Goal: Use online tool/utility

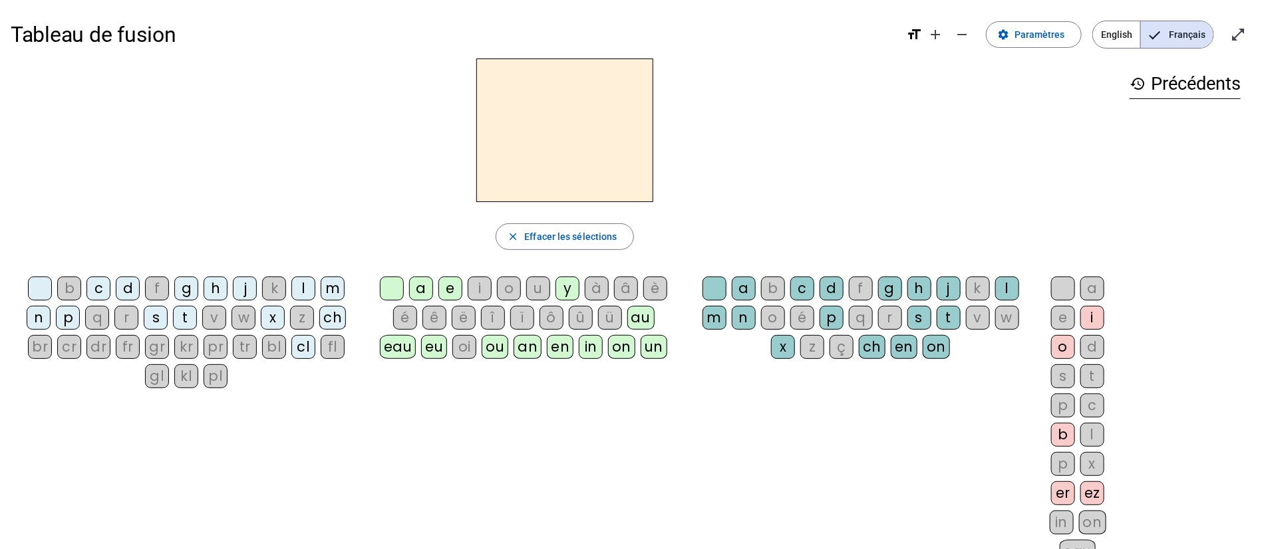
click at [341, 308] on div "ch" at bounding box center [332, 318] width 27 height 24
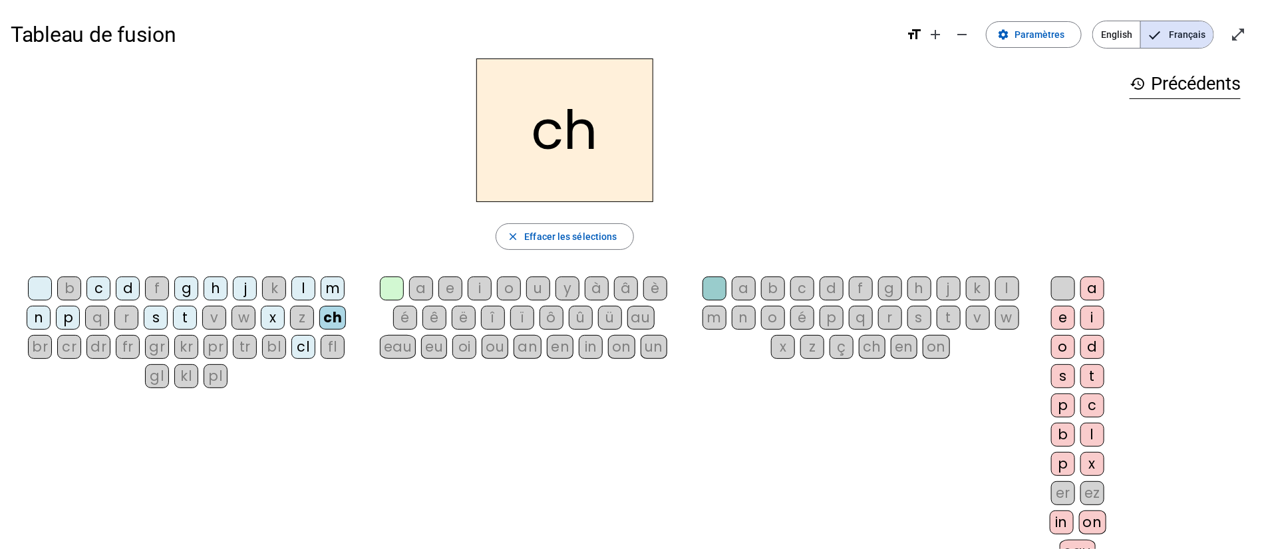
click at [395, 347] on div "eau" at bounding box center [398, 347] width 37 height 24
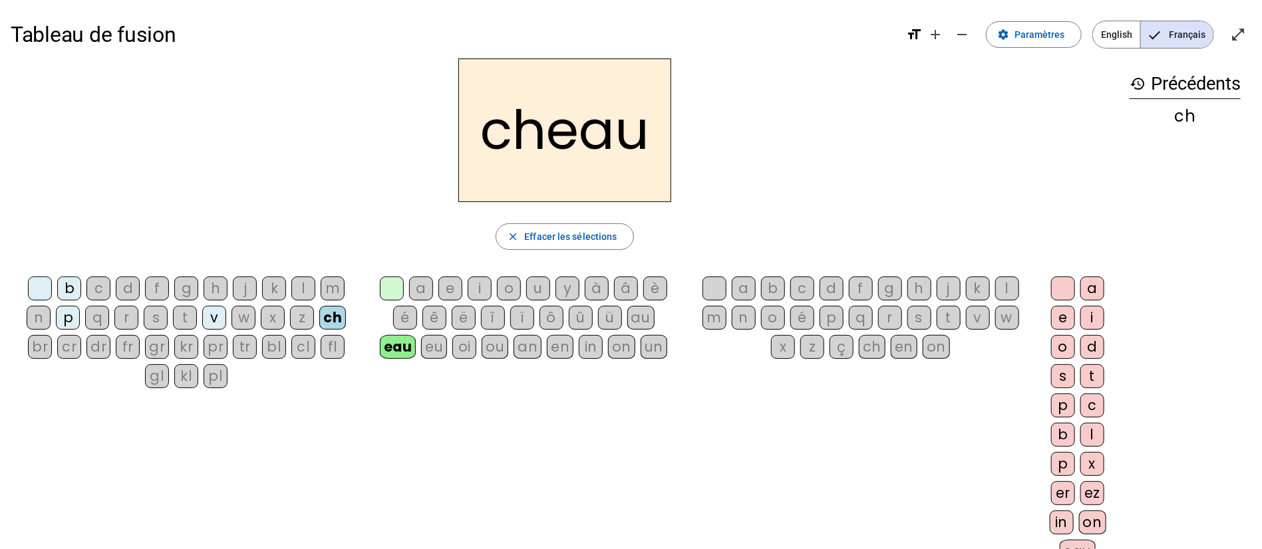
click at [463, 349] on div "oi" at bounding box center [464, 347] width 24 height 24
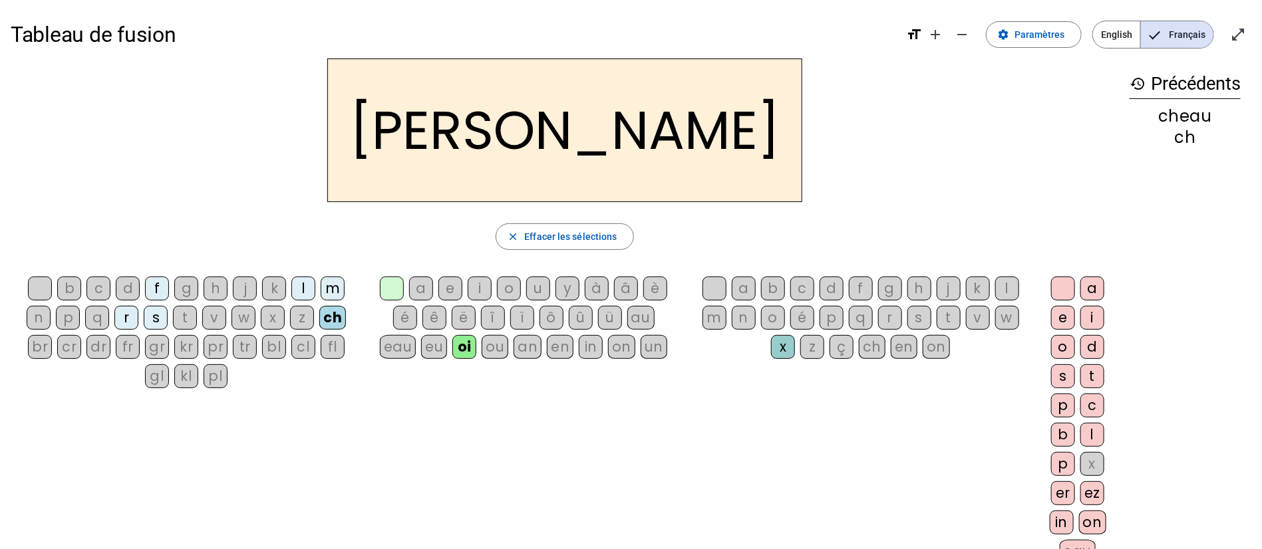
click at [565, 349] on div "en" at bounding box center [560, 347] width 27 height 24
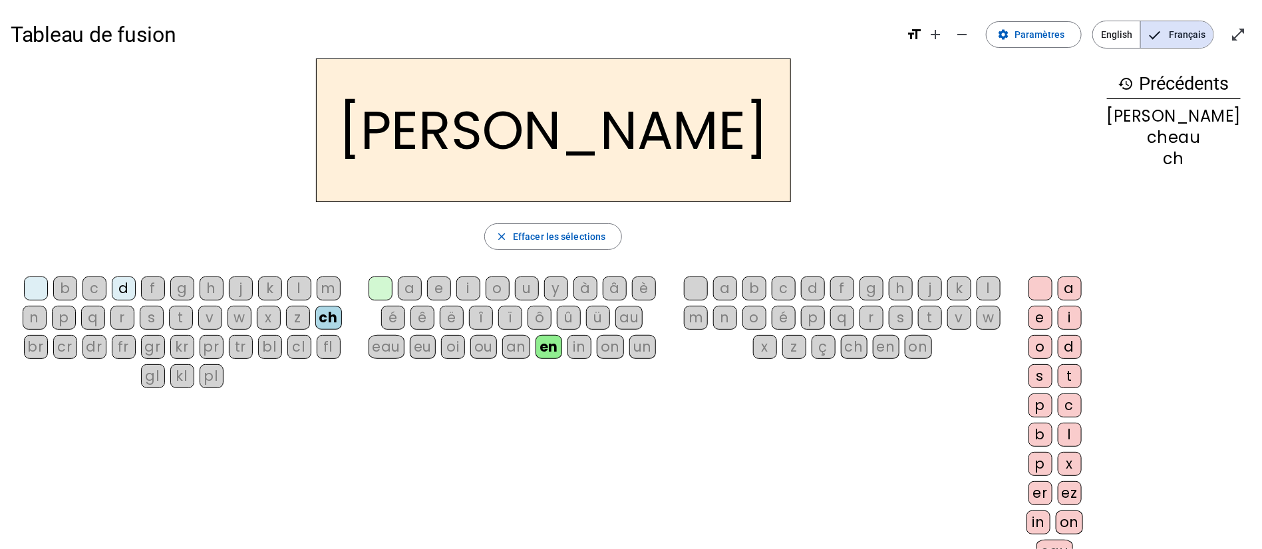
click at [588, 349] on div "in" at bounding box center [579, 347] width 24 height 24
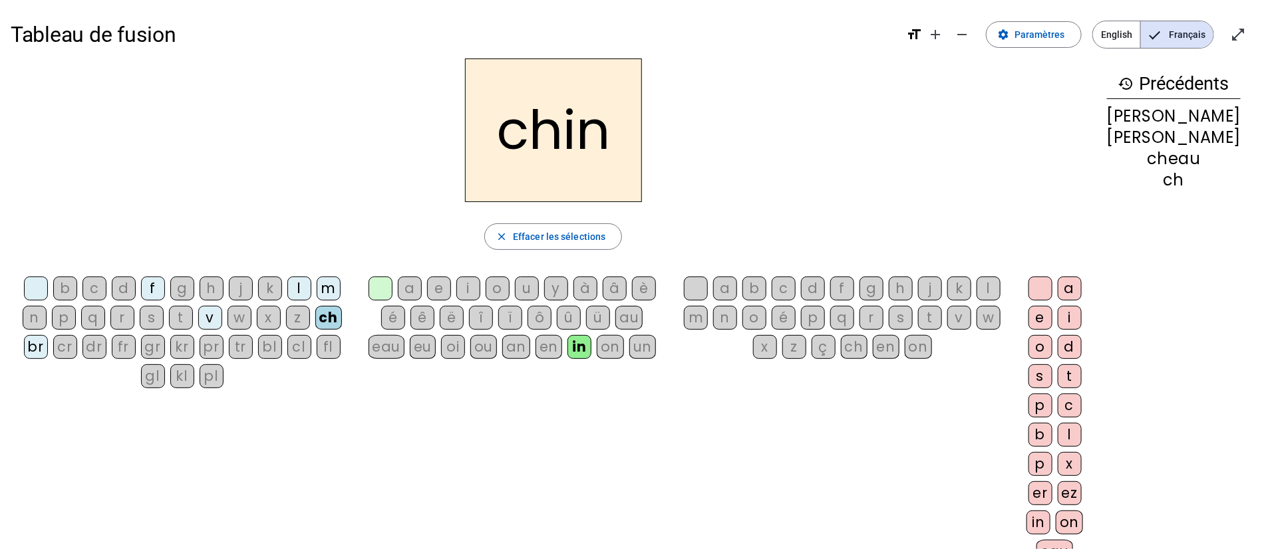
click at [620, 341] on div "on" at bounding box center [610, 347] width 27 height 24
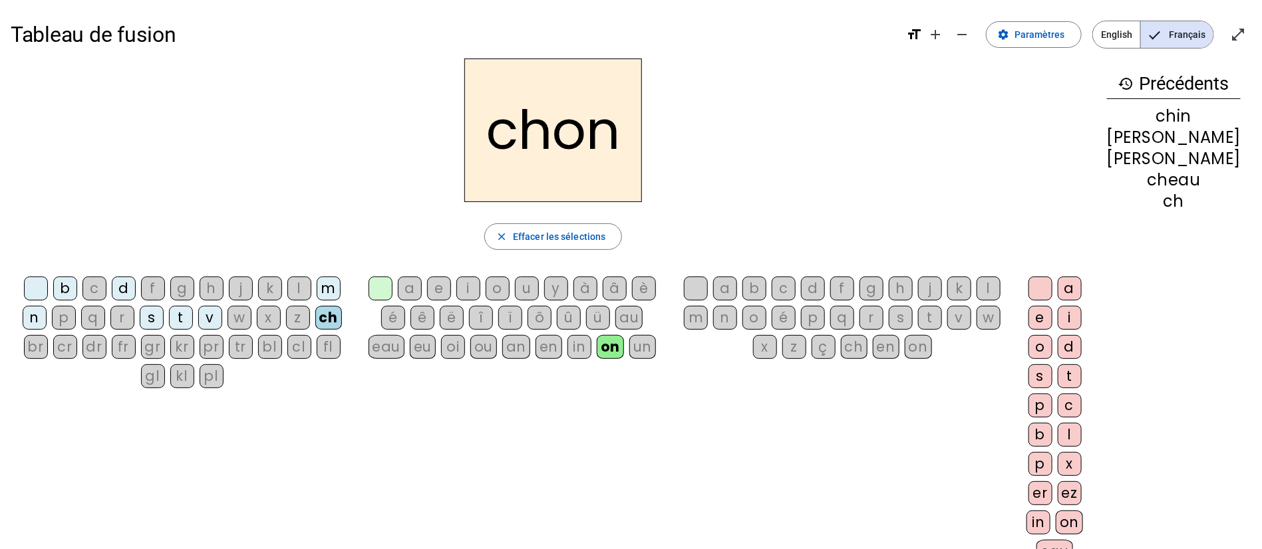
click at [334, 349] on div "fl" at bounding box center [329, 347] width 24 height 24
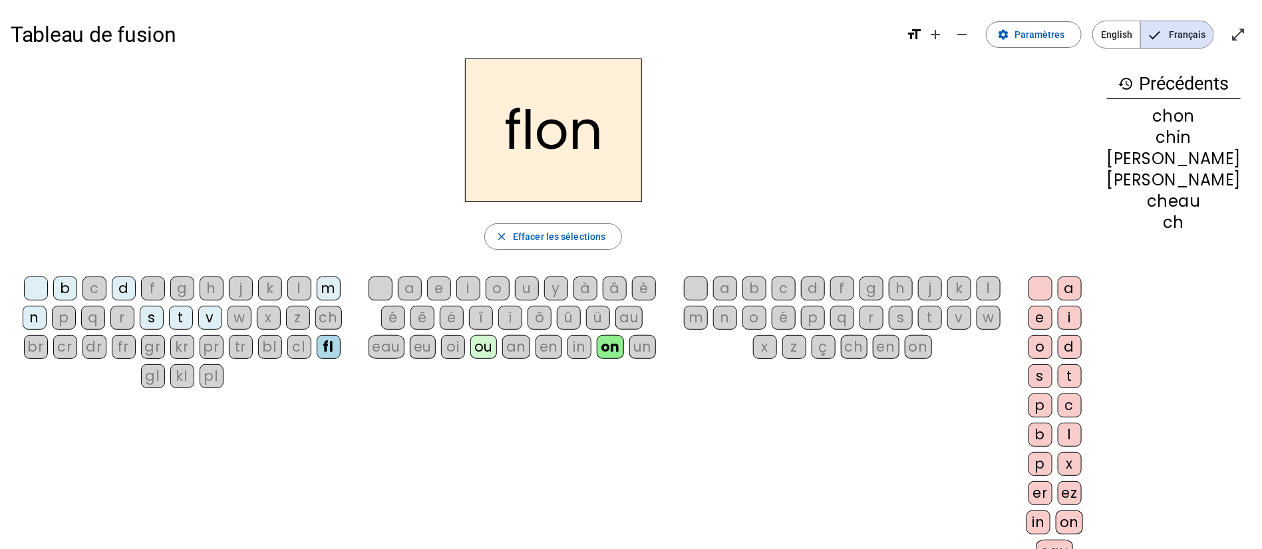
click at [275, 350] on div "bl" at bounding box center [270, 347] width 24 height 24
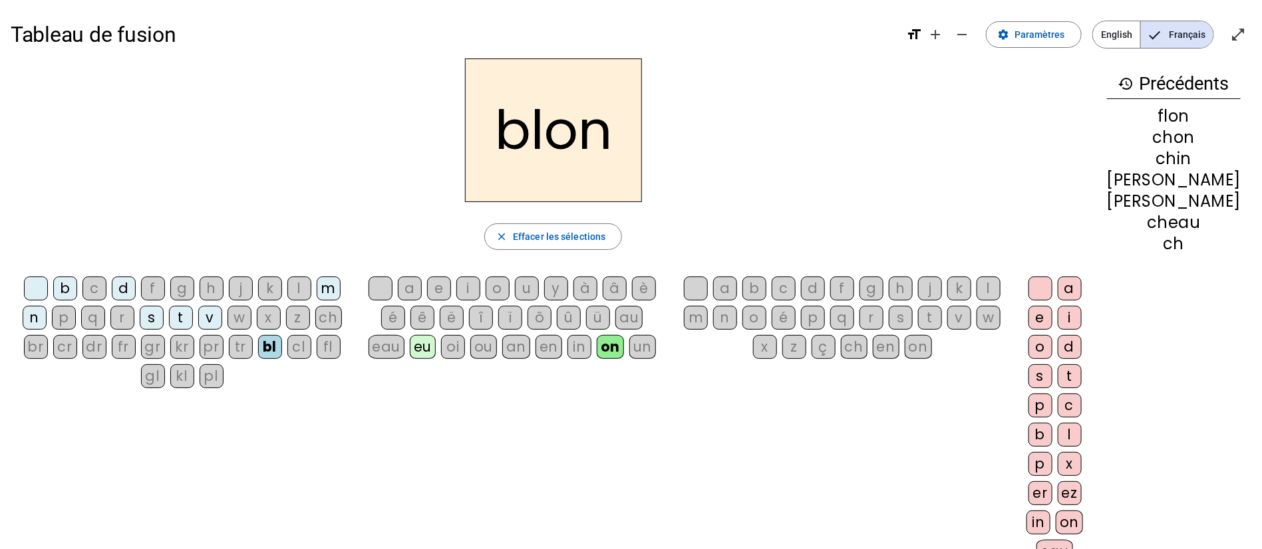
click at [212, 377] on div "pl" at bounding box center [212, 377] width 24 height 24
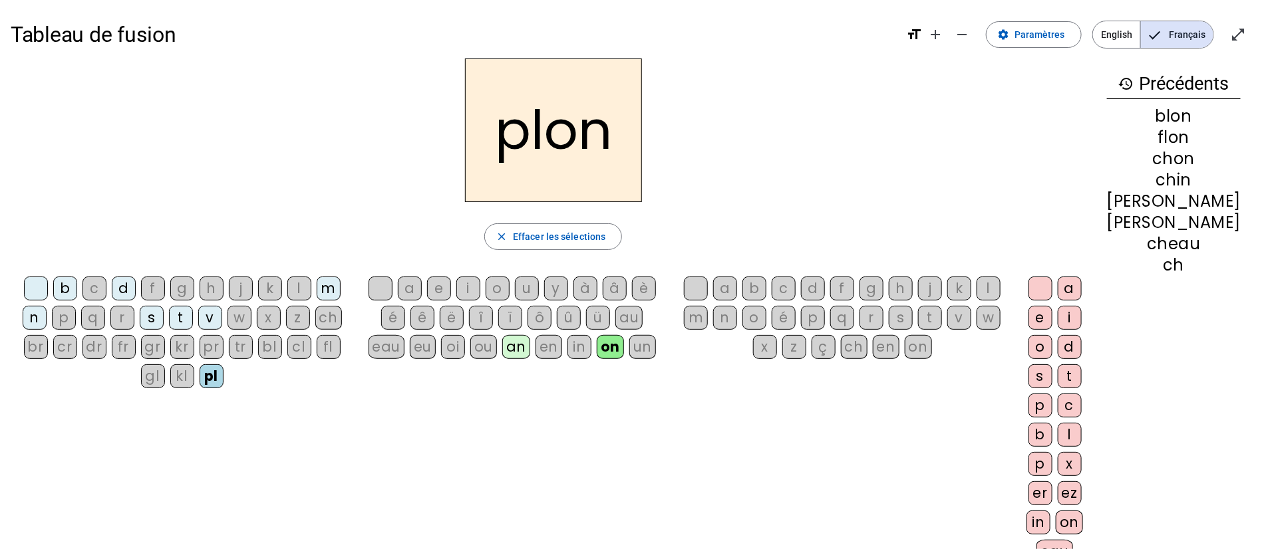
click at [67, 315] on div "p" at bounding box center [64, 318] width 24 height 24
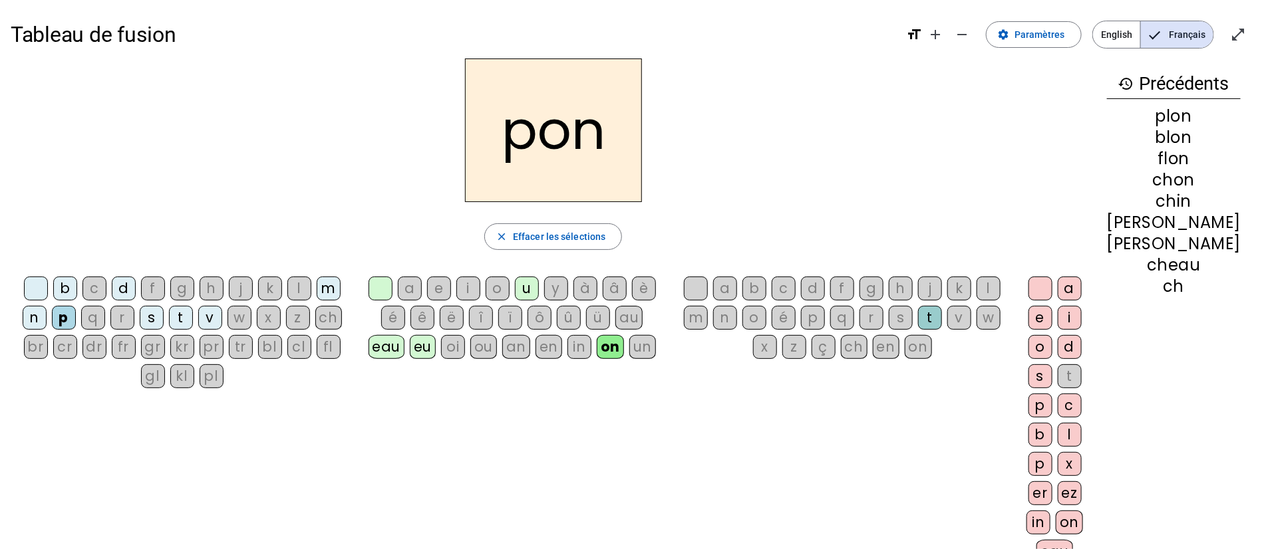
click at [652, 354] on div "un" at bounding box center [642, 347] width 27 height 24
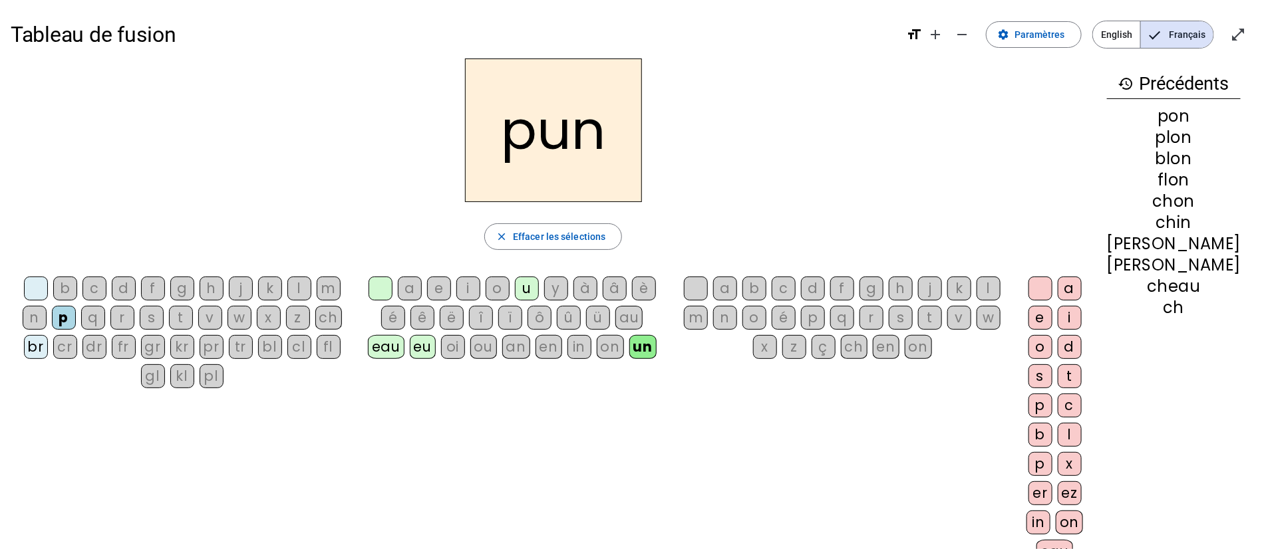
click at [558, 345] on div "en" at bounding box center [548, 347] width 27 height 24
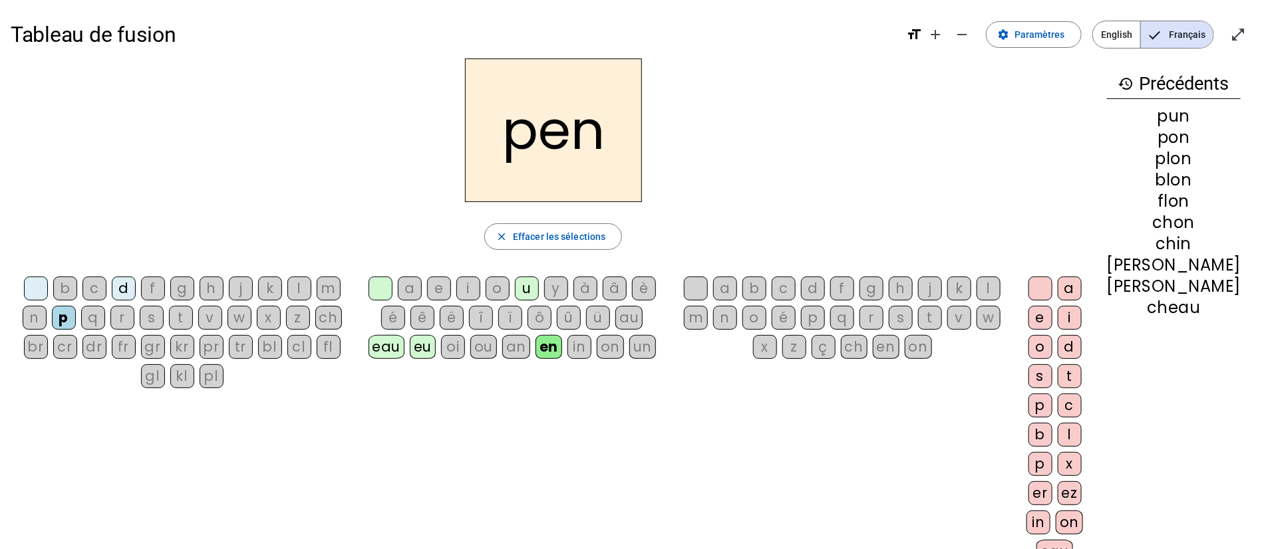
click at [867, 348] on div "ch" at bounding box center [854, 347] width 27 height 24
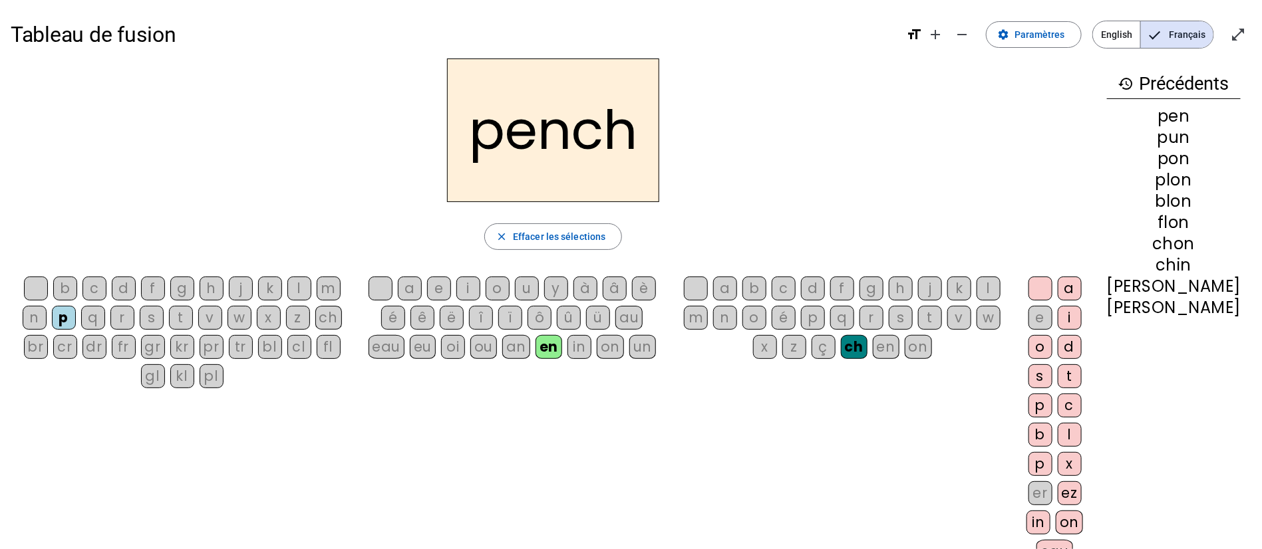
click at [1083, 521] on div "on" at bounding box center [1069, 523] width 27 height 24
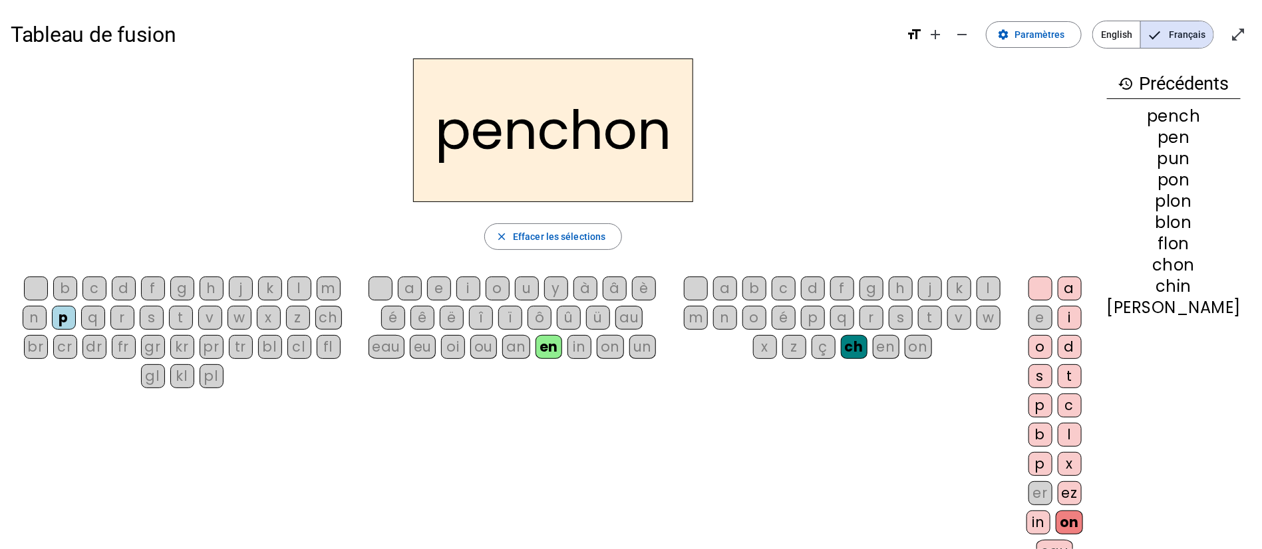
scroll to position [100, 0]
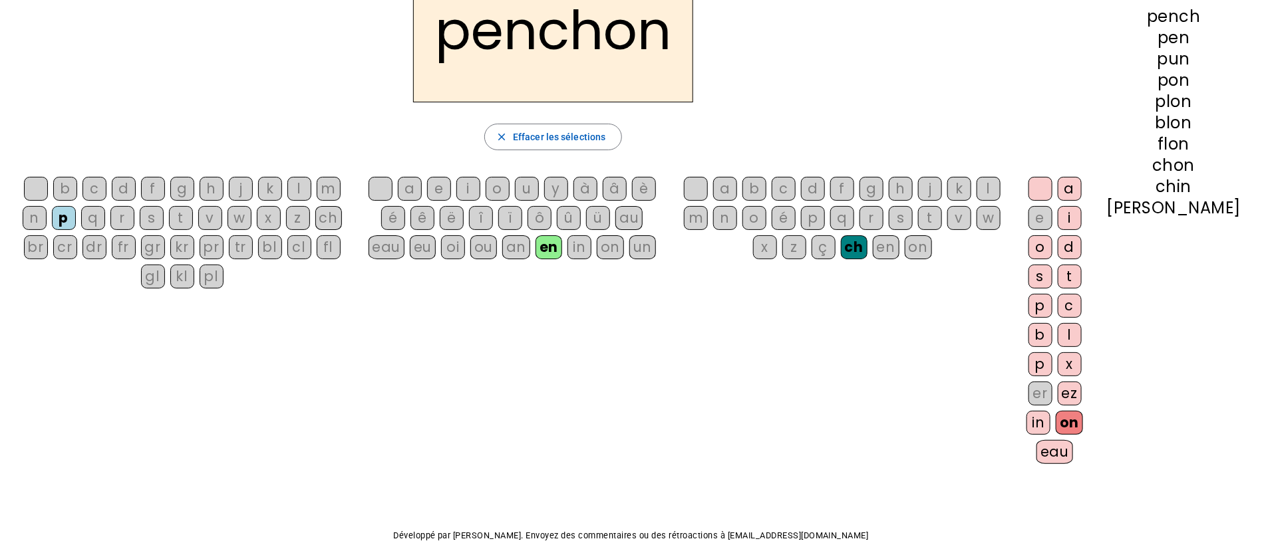
click at [1050, 426] on div "in" at bounding box center [1038, 423] width 24 height 24
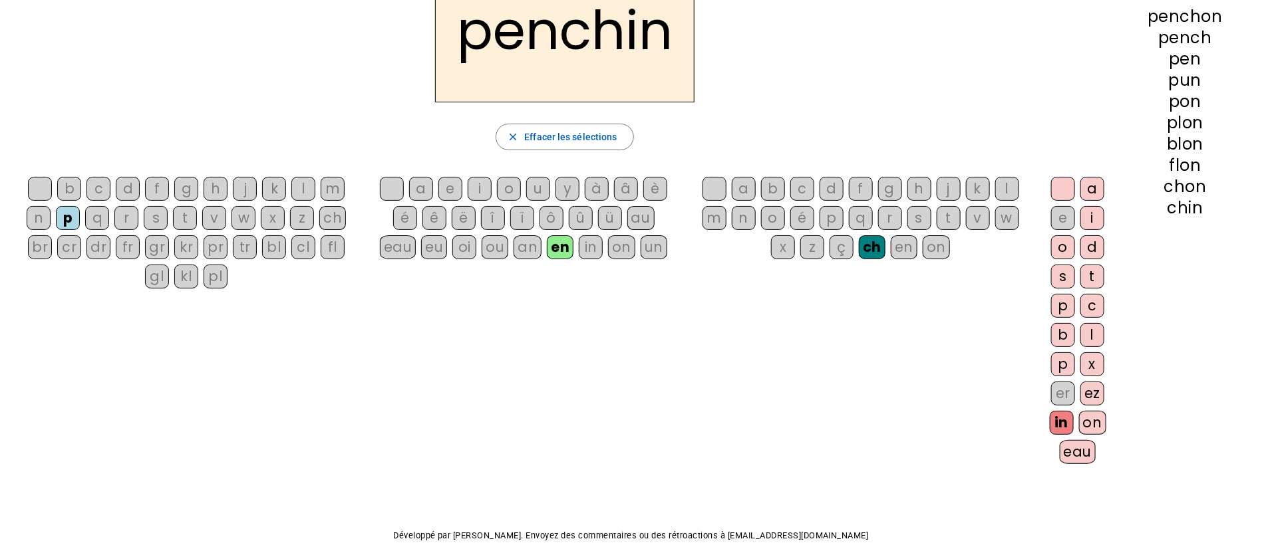
click at [1074, 460] on div "eau" at bounding box center [1078, 452] width 37 height 24
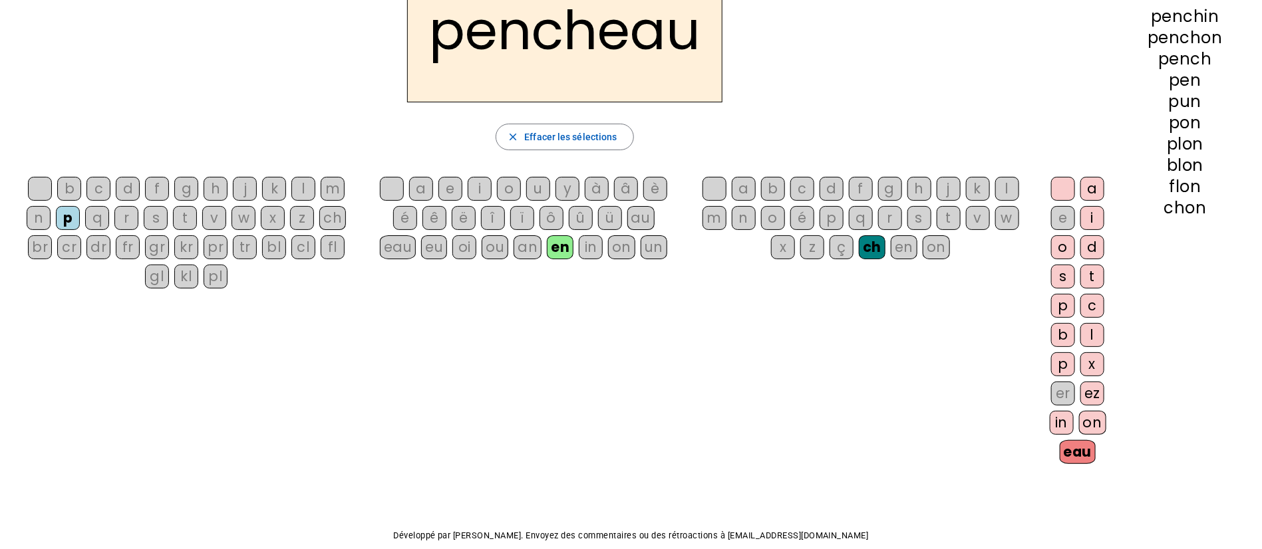
scroll to position [0, 0]
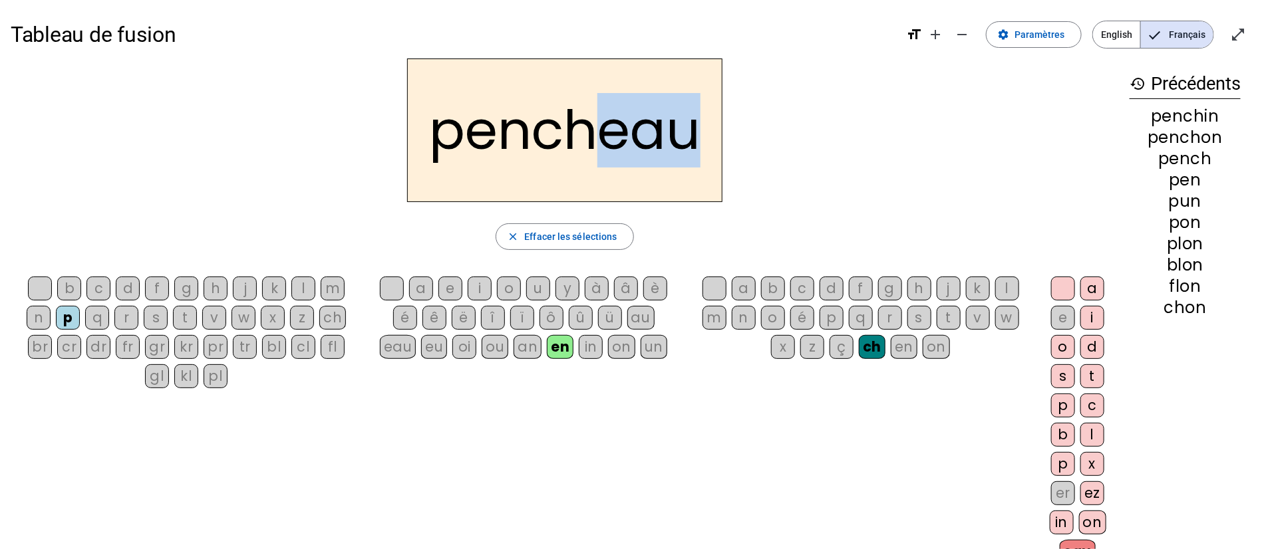
drag, startPoint x: 607, startPoint y: 134, endPoint x: 705, endPoint y: 140, distance: 98.0
click at [705, 140] on h2 "pencheau" at bounding box center [564, 131] width 315 height 144
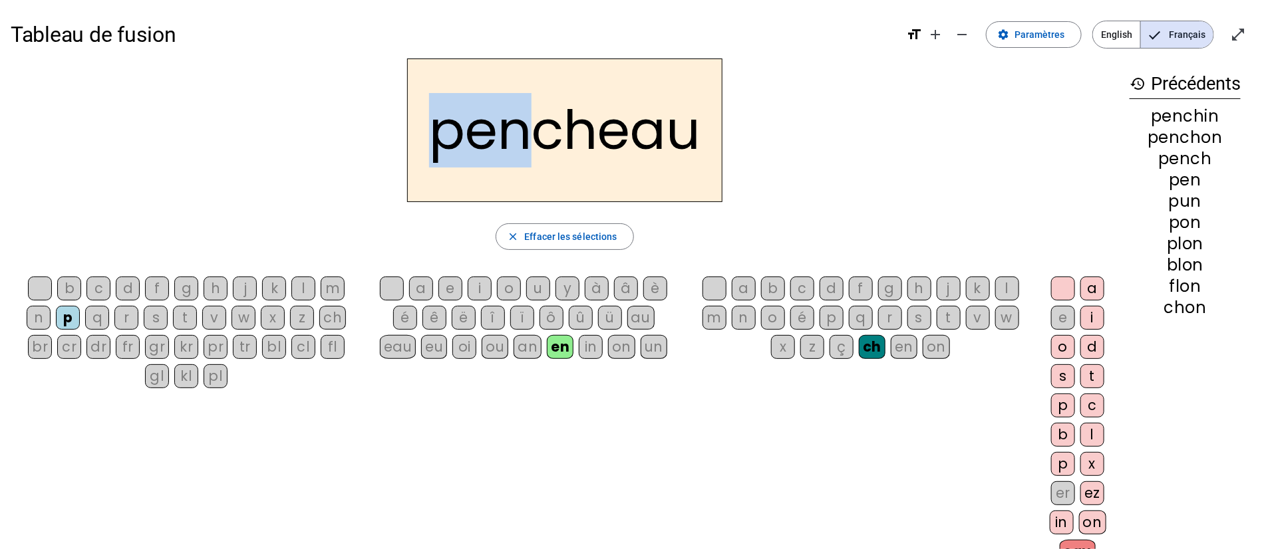
drag, startPoint x: 418, startPoint y: 139, endPoint x: 523, endPoint y: 150, distance: 105.7
click at [523, 150] on h2 "pencheau" at bounding box center [564, 131] width 315 height 144
click at [595, 432] on div "b c d f g h j k l m n p q r s t v w x z ch br cr dr fr gr kr pr tr bl cl fl gl …" at bounding box center [565, 422] width 1108 height 303
click at [531, 343] on div "an" at bounding box center [527, 347] width 28 height 24
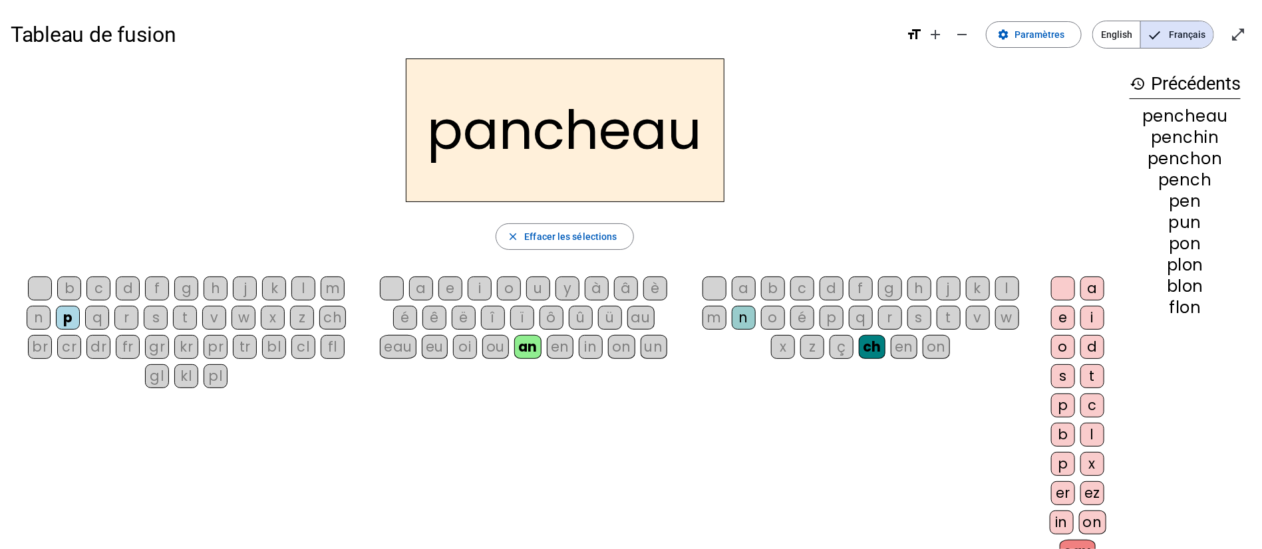
click at [462, 350] on div "oi" at bounding box center [465, 347] width 24 height 24
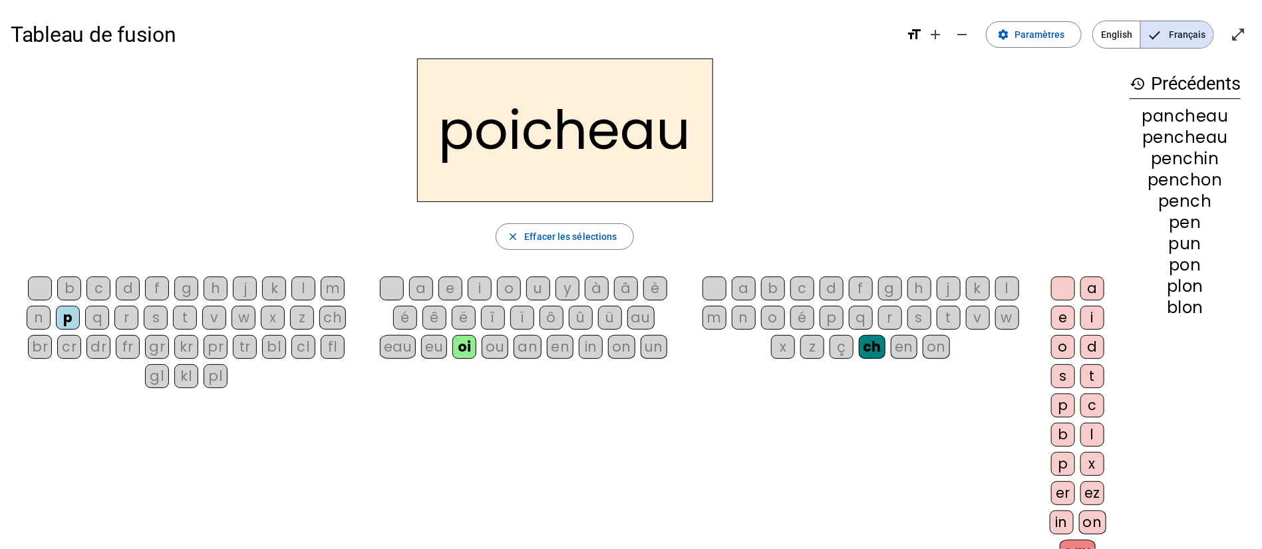
click at [402, 316] on div "é" at bounding box center [405, 318] width 24 height 24
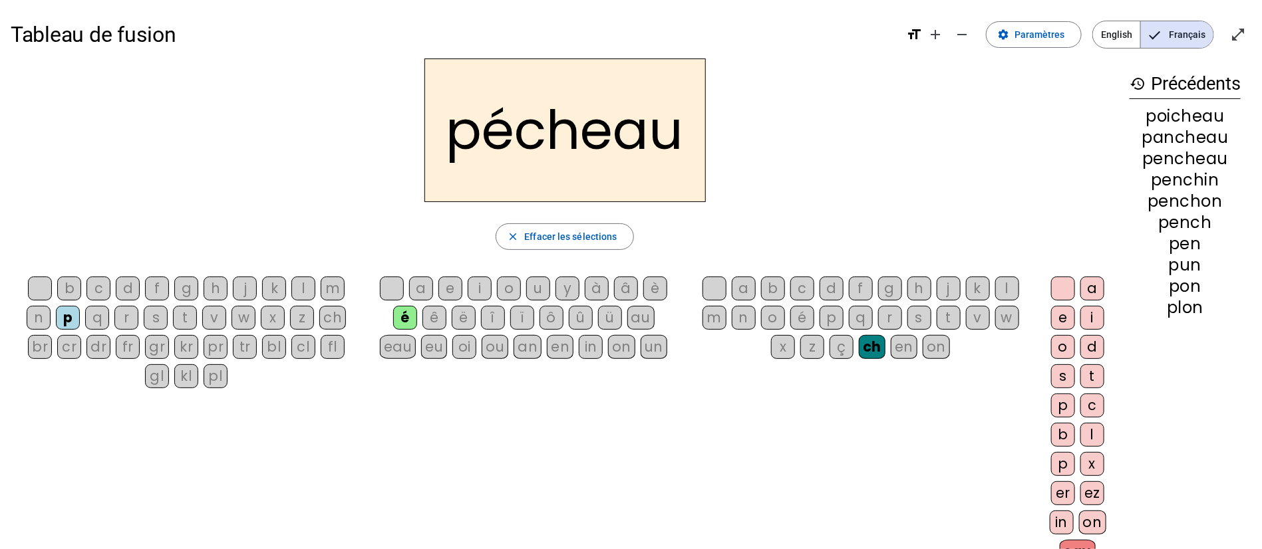
click at [273, 347] on div "bl" at bounding box center [274, 347] width 24 height 24
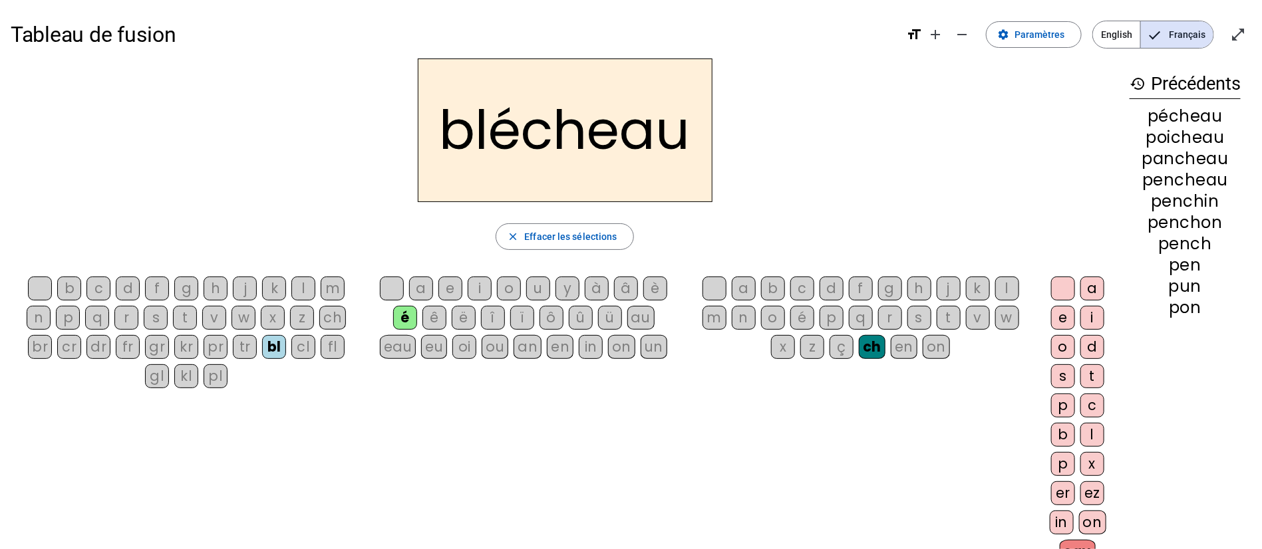
click at [150, 345] on div "gr" at bounding box center [157, 347] width 24 height 24
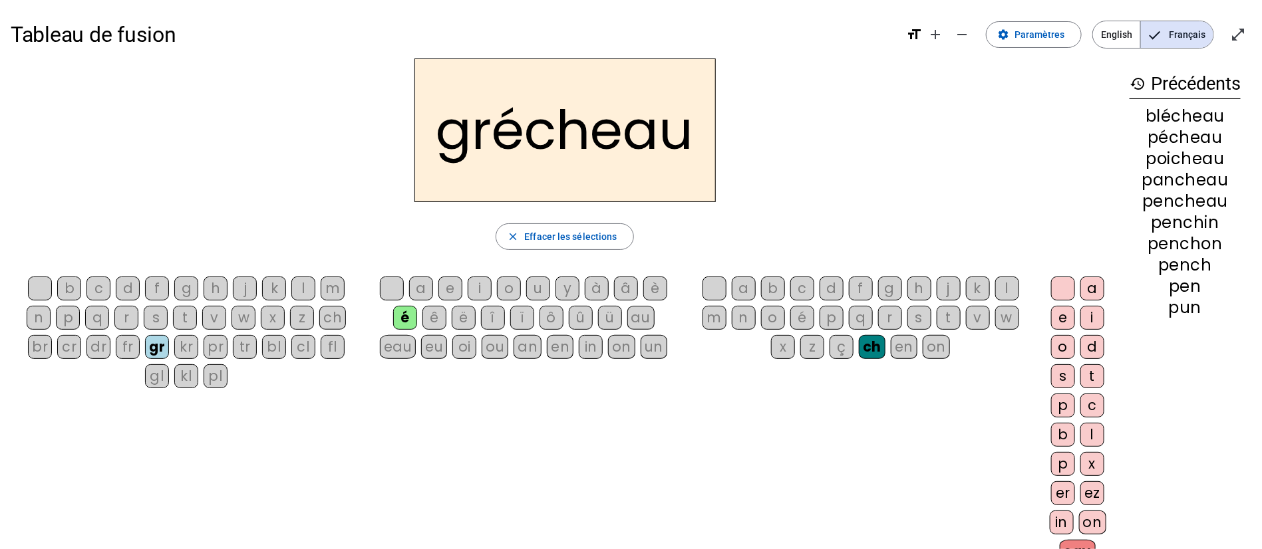
click at [1086, 279] on div "a" at bounding box center [1092, 289] width 24 height 24
